Goal: Check status: Check status

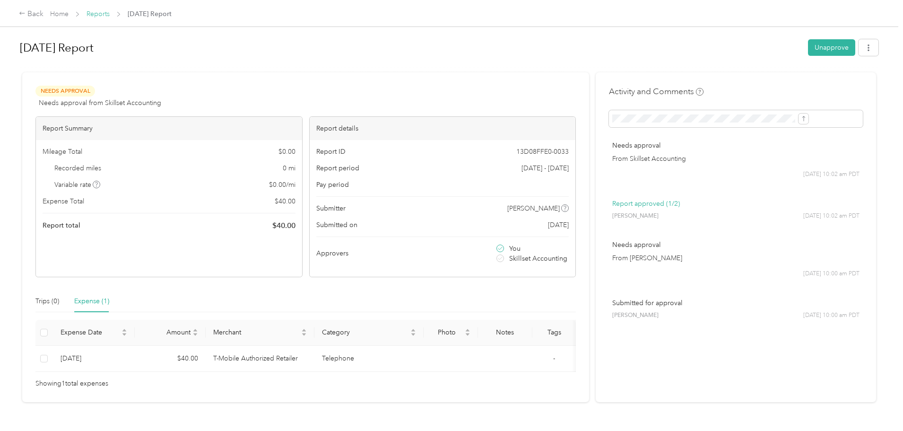
click at [110, 15] on link "Reports" at bounding box center [98, 14] width 23 height 8
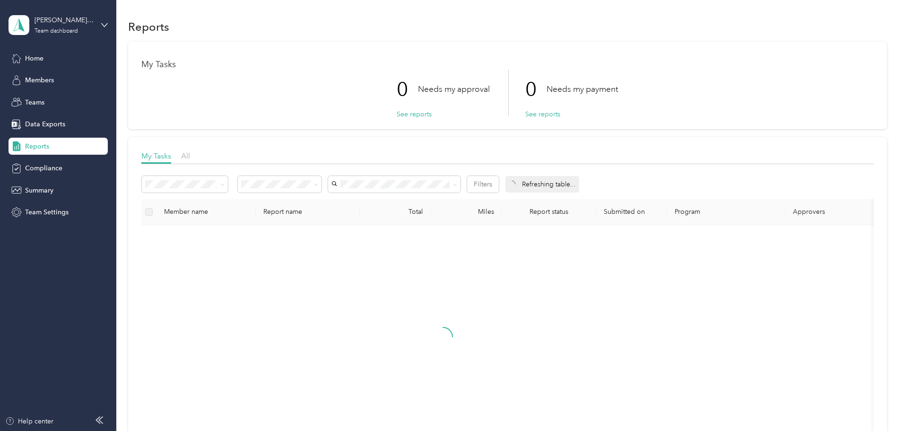
click at [35, 144] on span "Reports" at bounding box center [37, 146] width 24 height 10
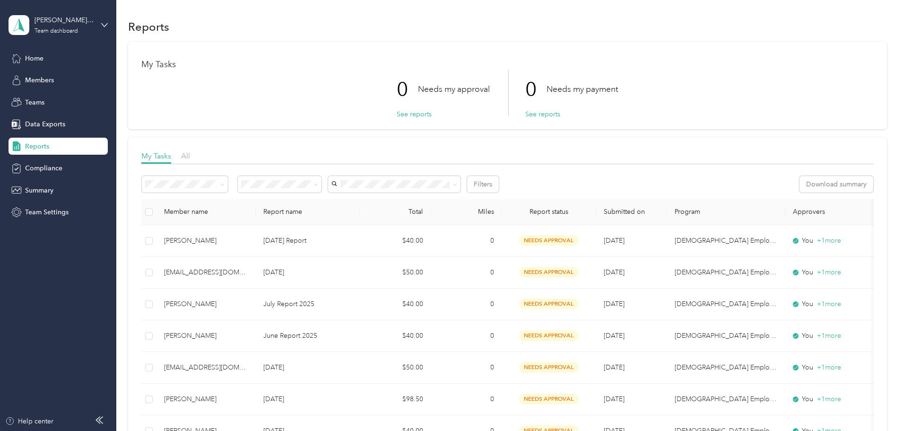
click at [38, 147] on span "Reports" at bounding box center [37, 146] width 24 height 10
click at [413, 113] on button "See reports" at bounding box center [414, 114] width 35 height 10
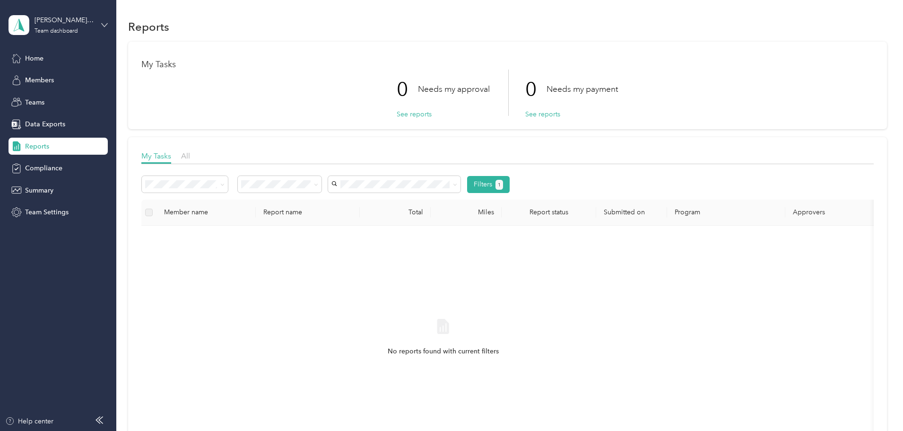
click at [104, 25] on icon at bounding box center [105, 24] width 6 height 3
click at [38, 97] on div "Personal dashboard" at bounding box center [47, 99] width 60 height 10
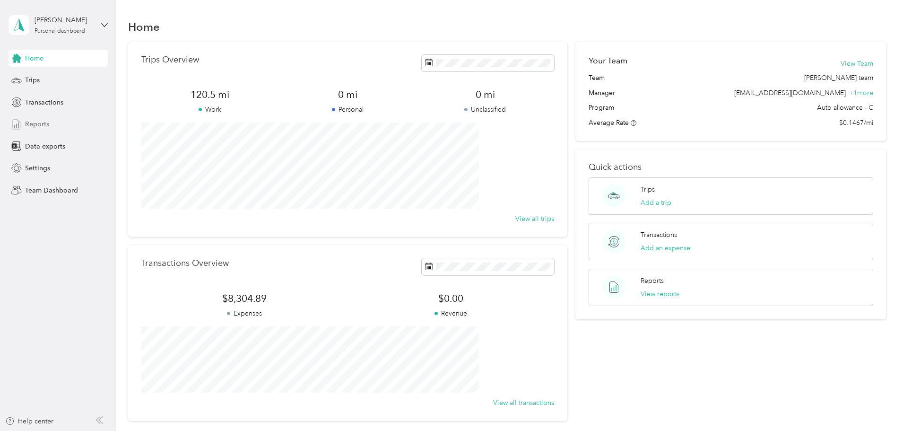
click at [36, 121] on span "Reports" at bounding box center [37, 124] width 24 height 10
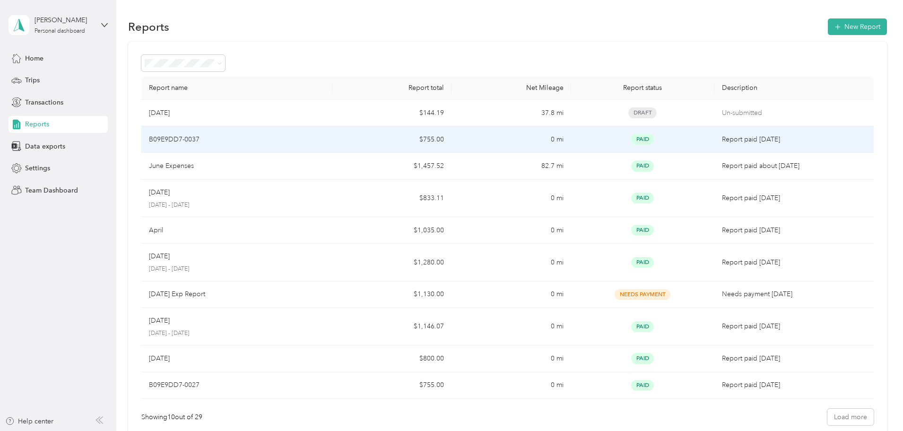
click at [199, 138] on p "B09E9DD7-0037" at bounding box center [174, 139] width 51 height 10
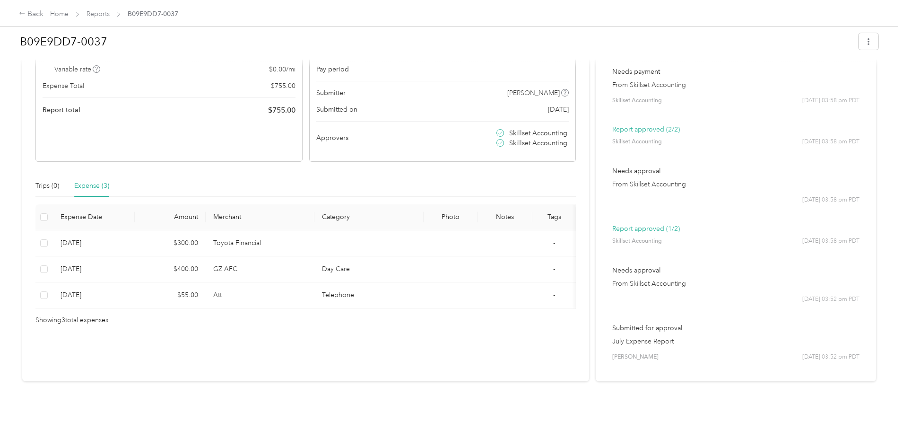
scroll to position [122, 0]
